Goal: Task Accomplishment & Management: Complete application form

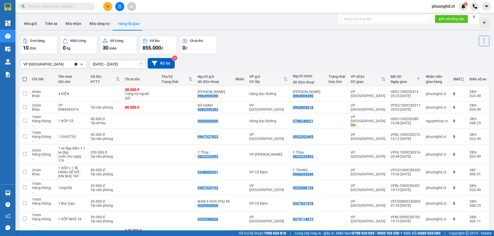
click at [446, 8] on span "phuonghd.ct" at bounding box center [443, 6] width 31 height 6
click at [442, 16] on span "Đăng xuất" at bounding box center [446, 16] width 22 height 6
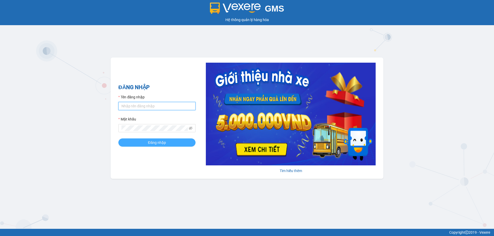
type input "phuonghd.ct"
click at [174, 143] on button "Đăng nhập" at bounding box center [156, 143] width 77 height 8
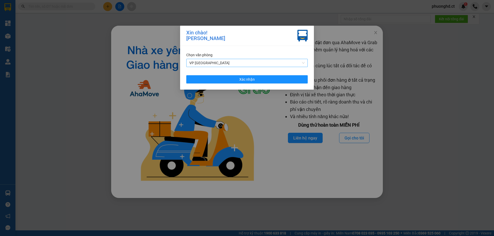
click at [255, 66] on span "VP [GEOGRAPHIC_DATA]" at bounding box center [246, 63] width 115 height 8
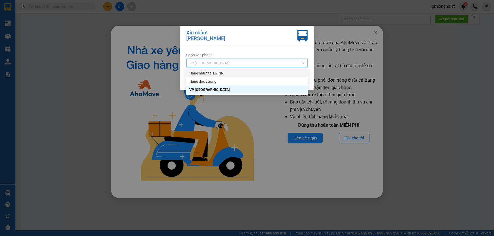
click at [237, 69] on div "Hàng nhận tại BX NN" at bounding box center [246, 73] width 121 height 8
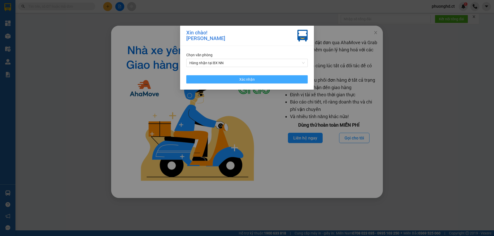
click at [232, 79] on button "Xác nhận" at bounding box center [246, 79] width 121 height 8
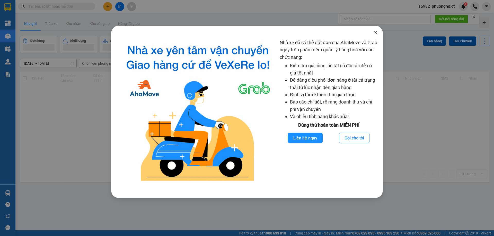
click at [376, 33] on icon "close" at bounding box center [375, 32] width 3 height 3
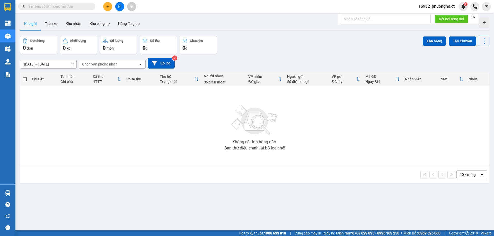
click at [474, 16] on icon "close" at bounding box center [474, 16] width 3 height 3
click at [120, 5] on icon "file-add" at bounding box center [119, 7] width 3 height 4
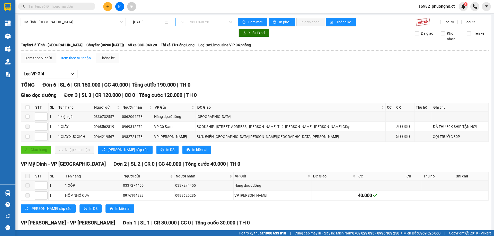
click at [190, 21] on span "06:00 - 38H-048.28" at bounding box center [206, 22] width 54 height 8
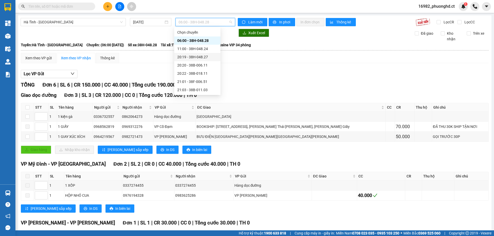
drag, startPoint x: 80, startPoint y: 27, endPoint x: 79, endPoint y: 23, distance: 3.7
click at [80, 26] on div "Hà Tĩnh - Hà Nội 12/09/2025 06:00 - 38H-048.28 Làm mới In phơi In đơn chọn Thốn…" at bounding box center [255, 144] width 474 height 258
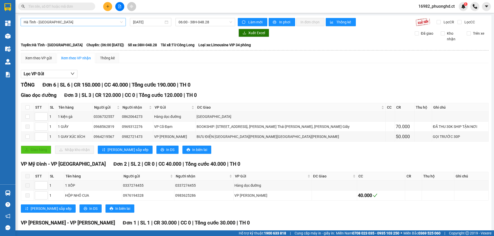
click at [79, 23] on span "Hà Tĩnh - Hà Nội" at bounding box center [73, 22] width 99 height 8
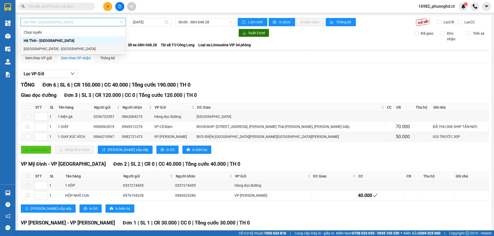
click at [54, 48] on div "Hà Nội - Hà Tĩnh" at bounding box center [73, 49] width 98 height 6
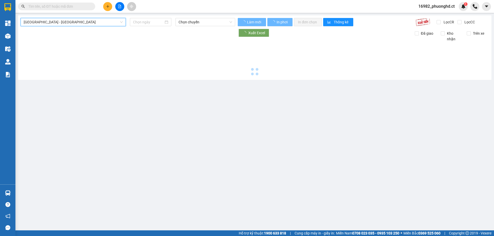
type input "12/09/2025"
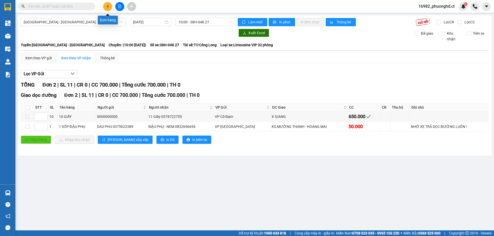
click at [107, 8] on button at bounding box center [107, 6] width 9 height 9
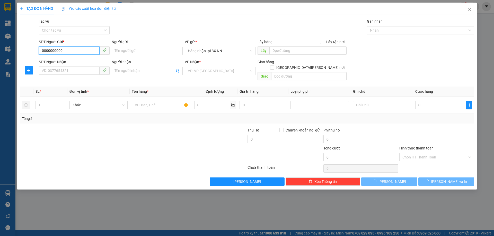
type input "0000000000"
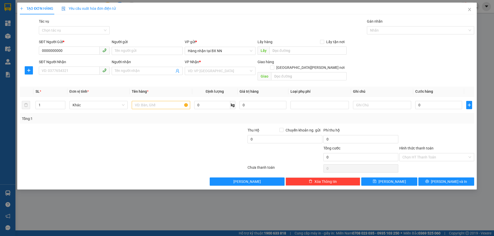
drag, startPoint x: 75, startPoint y: 46, endPoint x: 56, endPoint y: 53, distance: 19.9
click at [5, 49] on div "TẠO ĐƠN HÀNG Yêu cầu xuất hóa đơn điện tử Transit Pickup Surcharge Ids Transit …" at bounding box center [247, 118] width 494 height 236
drag, startPoint x: 78, startPoint y: 52, endPoint x: 0, endPoint y: 52, distance: 77.7
click at [0, 52] on div "TẠO ĐƠN HÀNG Yêu cầu xuất hóa đơn điện tử Transit Pickup Surcharge Ids Transit …" at bounding box center [247, 118] width 494 height 236
click at [48, 71] on input "SĐT Người Nhận" at bounding box center [69, 71] width 61 height 8
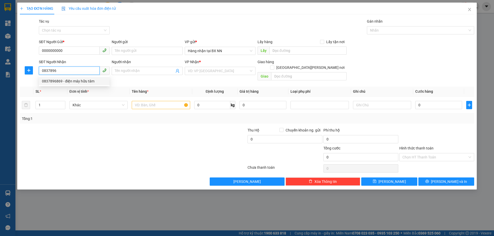
click at [72, 81] on div "0837896869 - điện máy hữu tâm" at bounding box center [74, 81] width 65 height 6
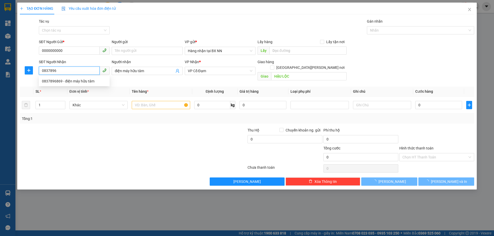
type input "0837896869"
type input "điện máy hữu tâm"
type input "HẬU LỘC"
type input "30.000"
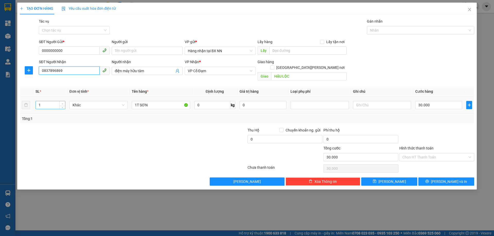
type input "0837896869"
type input "2"
click at [63, 103] on icon "up" at bounding box center [63, 103] width 2 height 1
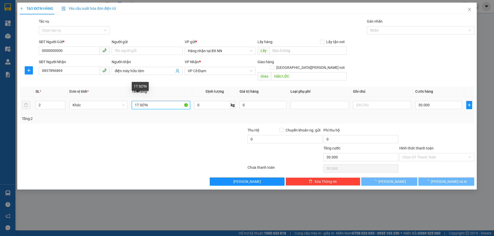
drag, startPoint x: 138, startPoint y: 98, endPoint x: 133, endPoint y: 94, distance: 6.4
click at [132, 101] on input "1T SƠN" at bounding box center [161, 105] width 58 height 8
type input "0"
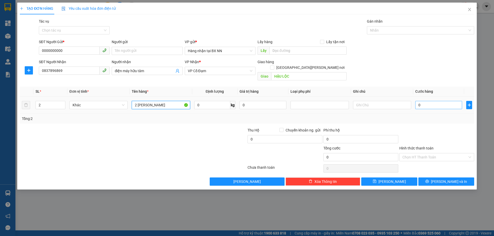
type input "2 LON SƠN"
type input "30"
click at [93, 31] on input "Tác vụ" at bounding box center [72, 31] width 61 height 8
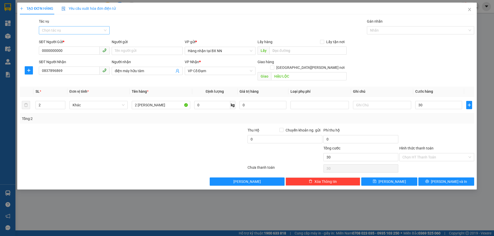
type input "30.000"
click at [66, 41] on div "Nhập hàng lên xe" at bounding box center [74, 41] width 65 height 6
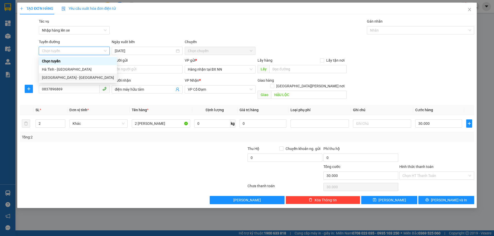
drag, startPoint x: 71, startPoint y: 71, endPoint x: 69, endPoint y: 77, distance: 7.2
click at [69, 77] on div "Chọn tuyến Hà Tĩnh - Hà Nội Hà Nội - Hà Tĩnh" at bounding box center [78, 69] width 78 height 25
click at [69, 77] on div "Hà Nội - Hà Tĩnh" at bounding box center [78, 78] width 72 height 6
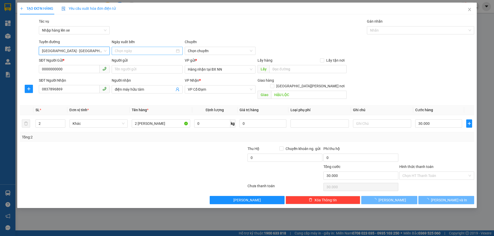
type input "12/09/2025"
click at [207, 49] on span "10:00 - 38H-048.27" at bounding box center [220, 51] width 65 height 8
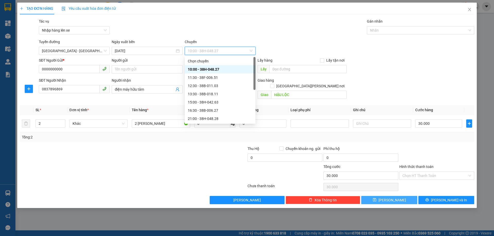
click at [376, 198] on icon "save" at bounding box center [375, 200] width 4 height 4
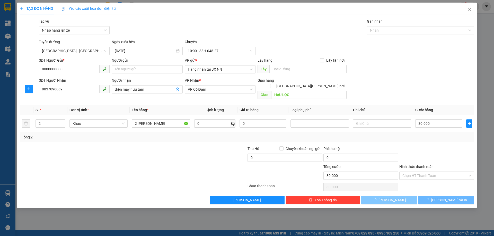
type input "0"
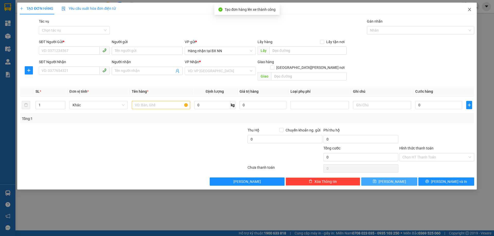
click at [468, 11] on icon "close" at bounding box center [470, 9] width 4 height 4
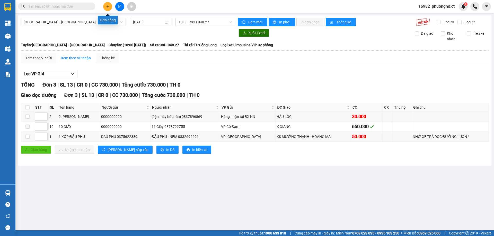
click at [109, 7] on icon "plus" at bounding box center [108, 7] width 4 height 4
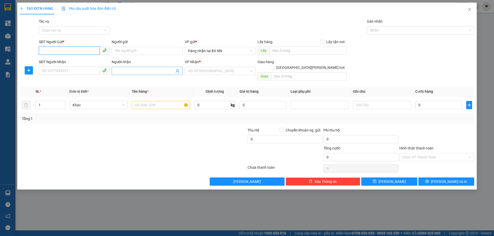
paste input "0000000000"
type input "0000000000"
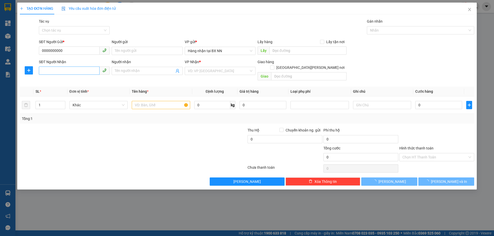
click at [74, 68] on div "SĐT Người Nhận VD: 0377654321" at bounding box center [74, 68] width 71 height 18
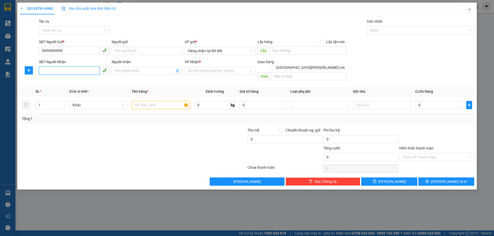
click at [74, 68] on input "SĐT Người Nhận" at bounding box center [69, 71] width 61 height 8
type input "0339667963"
click at [71, 84] on div "0339667963" at bounding box center [74, 81] width 65 height 6
type input "XUÂN SONG"
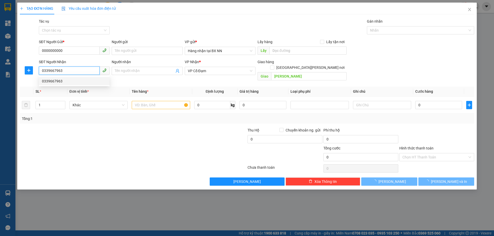
type input "40.000"
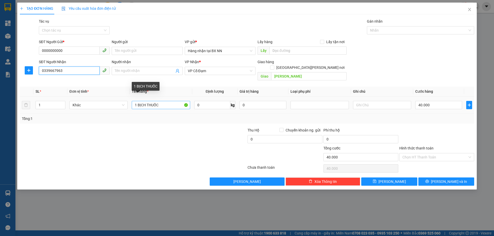
type input "0339667963"
drag, startPoint x: 145, startPoint y: 100, endPoint x: 140, endPoint y: 100, distance: 5.1
click at [140, 101] on input "1 BỊCH THUỐC" at bounding box center [161, 105] width 58 height 8
type input "1 BỌC THUỐC"
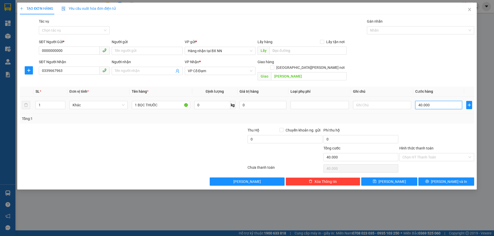
click at [432, 101] on input "40.000" at bounding box center [438, 105] width 47 height 8
type input "0"
click at [49, 28] on input "Tác vụ" at bounding box center [72, 31] width 61 height 8
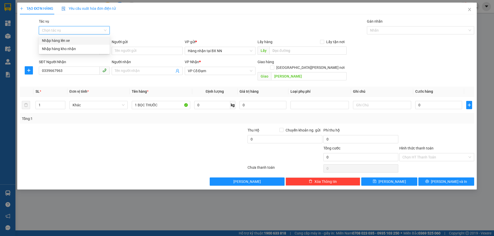
click at [50, 38] on div "Nhập hàng lên xe" at bounding box center [74, 41] width 65 height 6
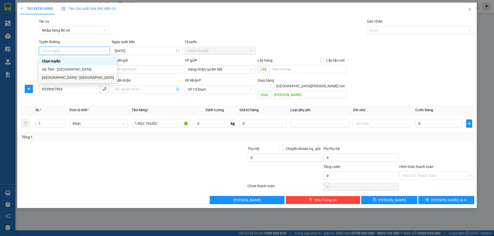
click at [55, 77] on div "Hà Nội - Hà Tĩnh" at bounding box center [78, 78] width 72 height 6
type input "12/09/2025"
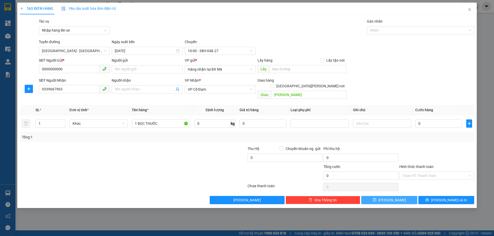
click at [376, 199] on icon "save" at bounding box center [374, 200] width 3 height 3
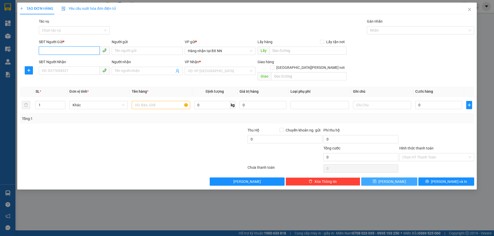
click at [87, 49] on input "SĐT Người Gửi *" at bounding box center [69, 51] width 61 height 8
paste input "0000000000"
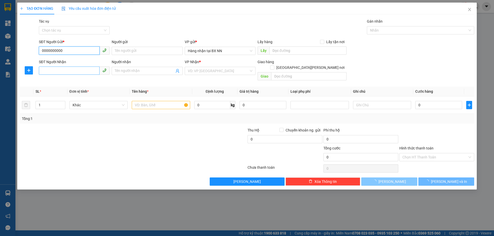
type input "0000000000"
click at [83, 69] on input "SĐT Người Nhận" at bounding box center [69, 71] width 61 height 8
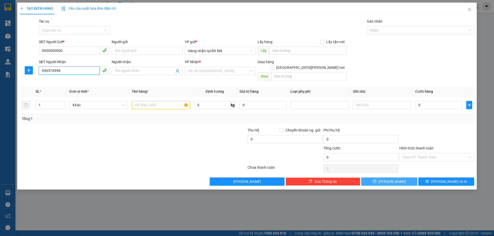
type input "0965749988"
click at [83, 83] on div "0965749988 - chị yến" at bounding box center [74, 81] width 65 height 6
type input "chị yến"
type input "BÌNH LỘC"
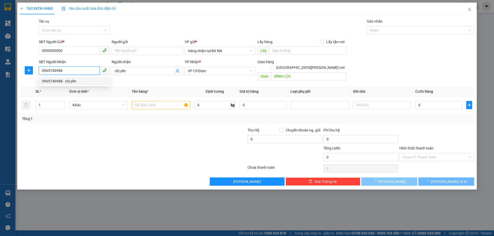
type input "40.000"
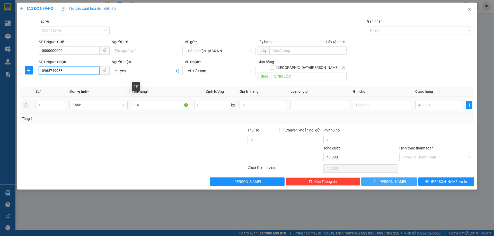
type input "0965749988"
click at [146, 101] on input "1K" at bounding box center [161, 105] width 58 height 8
type input "1K ĐỒ SƠ SINH"
click at [435, 102] on input "40.000" at bounding box center [438, 105] width 47 height 8
type input "0"
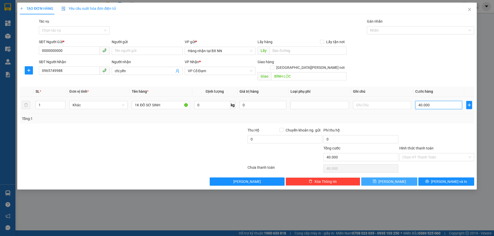
type input "0"
type input "70"
type input "070"
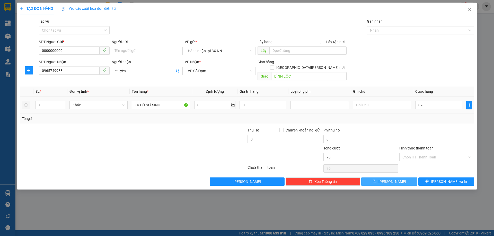
type input "70.000"
click at [428, 66] on div "SĐT Người Nhận 0965749988 Người nhận chị yến VP Nhận * VP Cổ Đạm Giao hàng Gia…" at bounding box center [256, 71] width 437 height 24
click at [98, 29] on input "Tác vụ" at bounding box center [72, 31] width 61 height 8
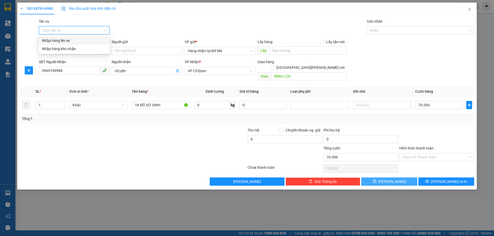
click at [85, 41] on div "Nhập hàng lên xe" at bounding box center [74, 41] width 65 height 6
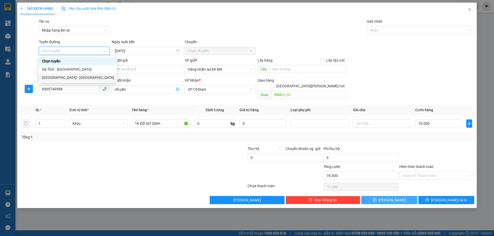
click at [51, 76] on div "Hà Nội - Hà Tĩnh" at bounding box center [78, 78] width 72 height 6
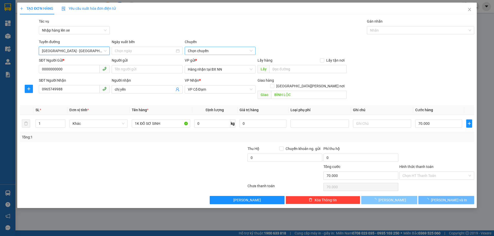
type input "12/09/2025"
click at [233, 50] on span "10:00 - 38H-048.27" at bounding box center [220, 51] width 65 height 8
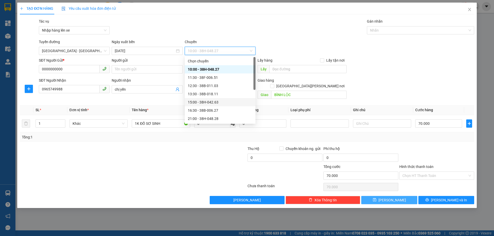
click at [221, 103] on div "15:00 - 38H-042.63" at bounding box center [220, 103] width 65 height 6
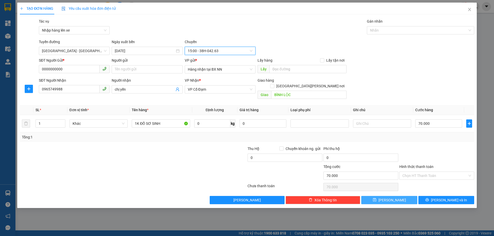
click at [392, 198] on span "Lưu" at bounding box center [393, 201] width 28 height 6
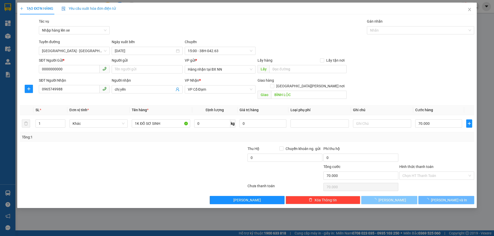
type input "0"
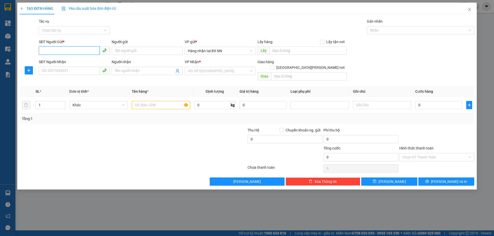
click at [75, 50] on input "SĐT Người Gửi *" at bounding box center [69, 51] width 61 height 8
paste input "0000000000"
type input "0000000000"
click at [83, 69] on input "SĐT Người Nhận" at bounding box center [69, 71] width 61 height 8
type input "0387462068"
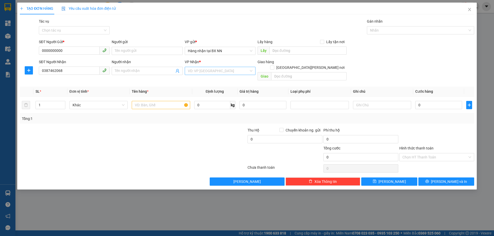
click at [213, 71] on input "search" at bounding box center [218, 71] width 61 height 8
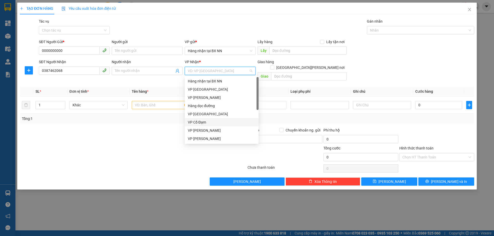
click at [202, 121] on div "VP Cổ Đạm" at bounding box center [222, 123] width 68 height 6
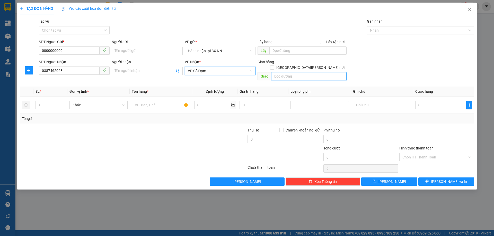
click at [312, 72] on input "text" at bounding box center [308, 76] width 75 height 8
type input "XUÂN LIÊN"
click at [161, 101] on input "text" at bounding box center [161, 105] width 58 height 8
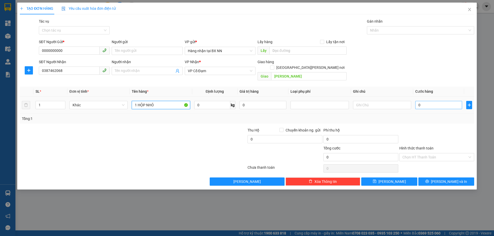
type input "1 HỘP NHỎ"
click at [426, 101] on input "0" at bounding box center [438, 105] width 47 height 8
type input "40"
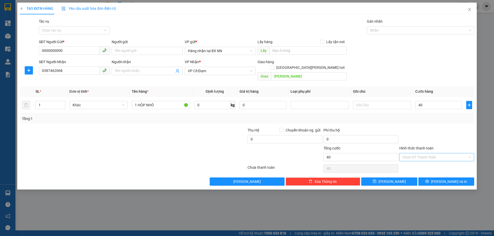
click at [439, 154] on input "Hình thức thanh toán" at bounding box center [434, 158] width 65 height 8
type input "40.000"
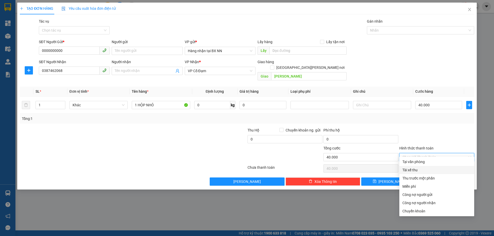
click at [421, 168] on div "Tài xế thu" at bounding box center [436, 171] width 69 height 6
type input "0"
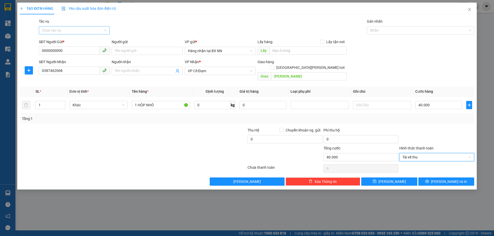
click at [86, 27] on input "Tác vụ" at bounding box center [72, 31] width 61 height 8
click at [72, 40] on div "Nhập hàng lên xe" at bounding box center [74, 41] width 65 height 6
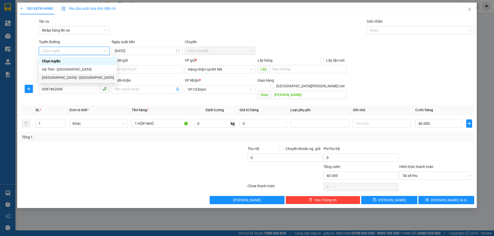
click at [61, 76] on div "Hà Nội - Hà Tĩnh" at bounding box center [78, 78] width 72 height 6
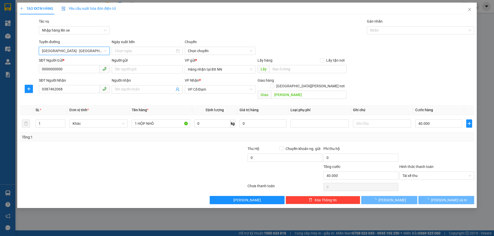
type input "12/09/2025"
click at [231, 49] on span "10:00 - 38H-048.27" at bounding box center [220, 51] width 65 height 8
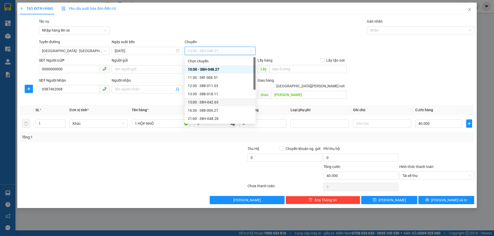
click at [228, 102] on div "15:00 - 38H-042.63" at bounding box center [220, 103] width 65 height 6
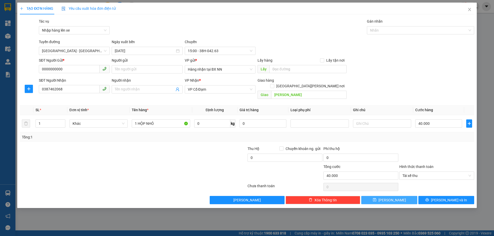
click at [378, 196] on button "Lưu" at bounding box center [389, 200] width 56 height 8
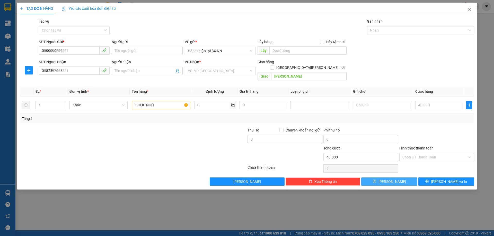
type input "0"
click at [472, 13] on span "Close" at bounding box center [469, 10] width 14 height 14
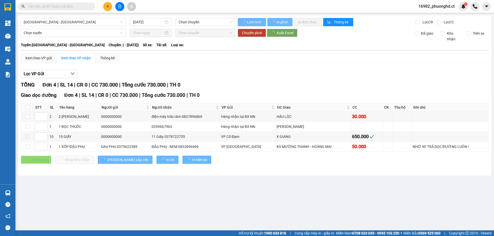
click at [433, 4] on span "16982_phuonghd.ct" at bounding box center [436, 6] width 45 height 6
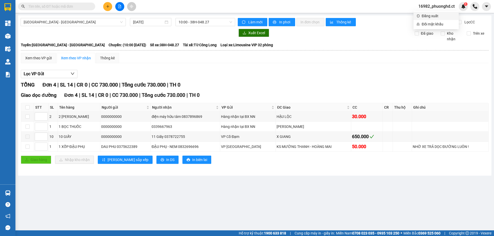
click at [428, 14] on span "Đăng xuất" at bounding box center [439, 16] width 34 height 6
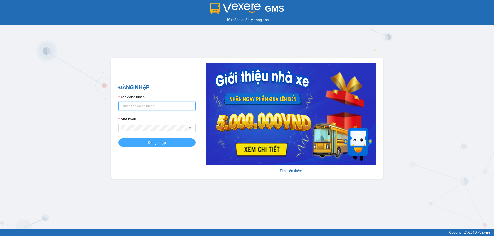
type input "phuonghd.ct"
click at [168, 142] on button "Đăng nhập" at bounding box center [156, 143] width 77 height 8
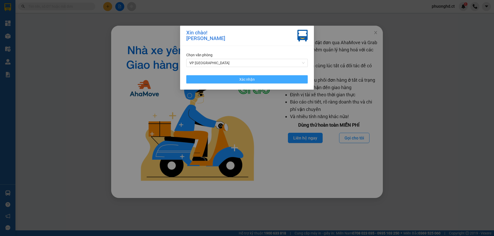
click at [240, 77] on span "Xác nhận" at bounding box center [246, 80] width 15 height 6
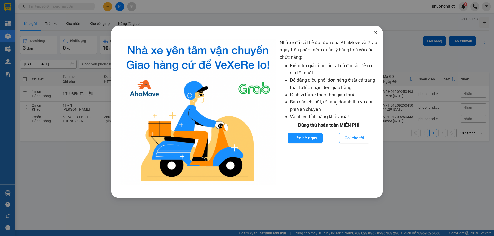
click at [375, 32] on icon "close" at bounding box center [376, 33] width 4 height 4
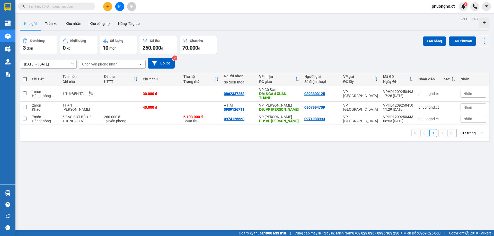
click at [130, 166] on div "ver 1.8.143 Kho gửi Trên xe Kho nhận Kho công nợ Hàng đã giao Đơn hàng 3 đơn Kh…" at bounding box center [255, 133] width 474 height 236
click at [108, 8] on button at bounding box center [107, 6] width 9 height 9
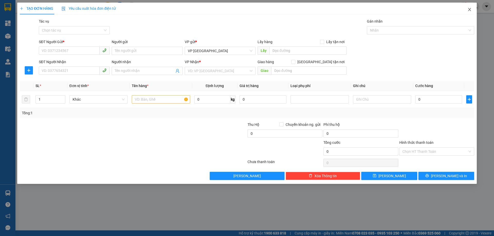
click at [466, 9] on span "Close" at bounding box center [469, 10] width 14 height 14
